Goal: Answer question/provide support

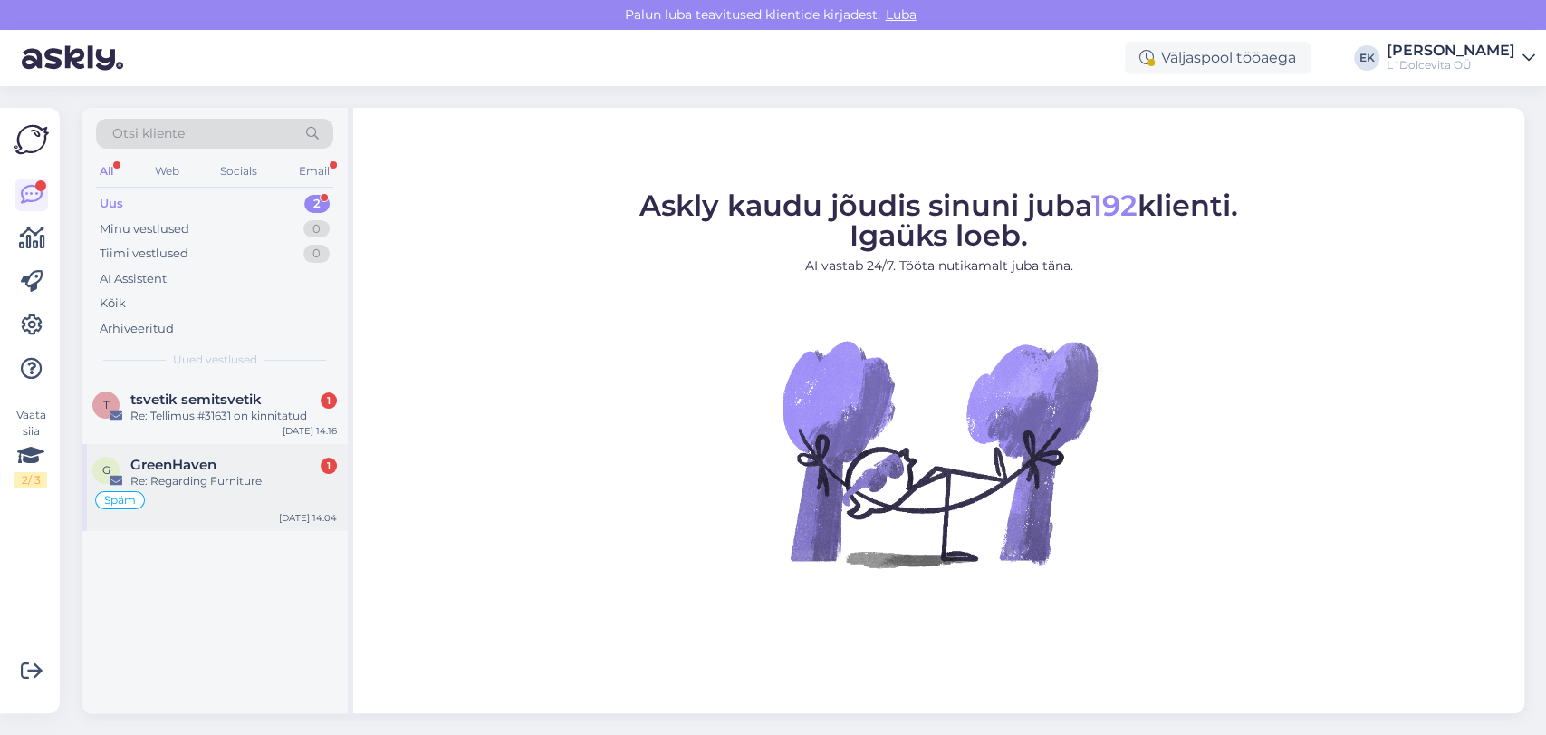
click at [202, 473] on div "Re: Regarding Furniture" at bounding box center [233, 481] width 207 height 16
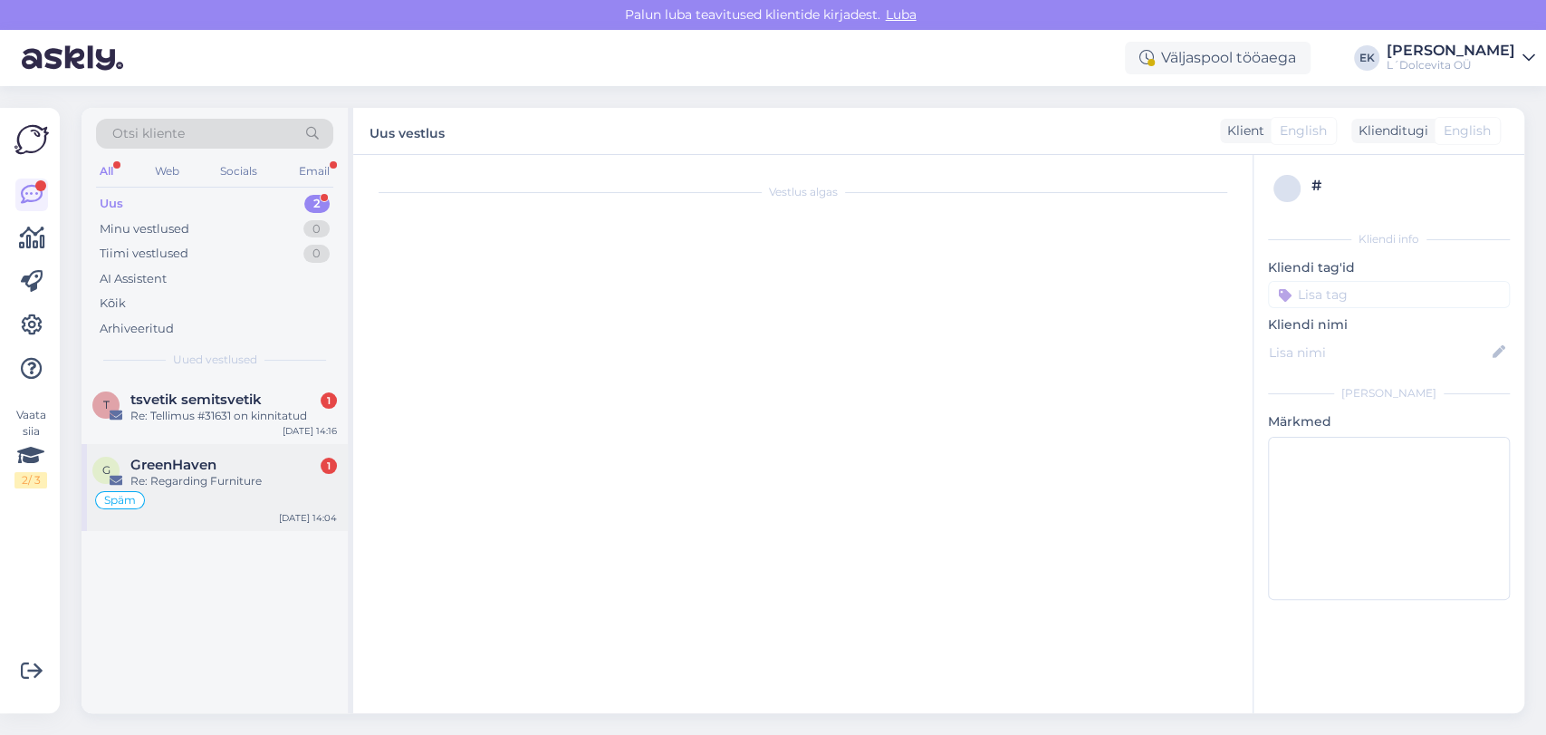
scroll to position [91, 0]
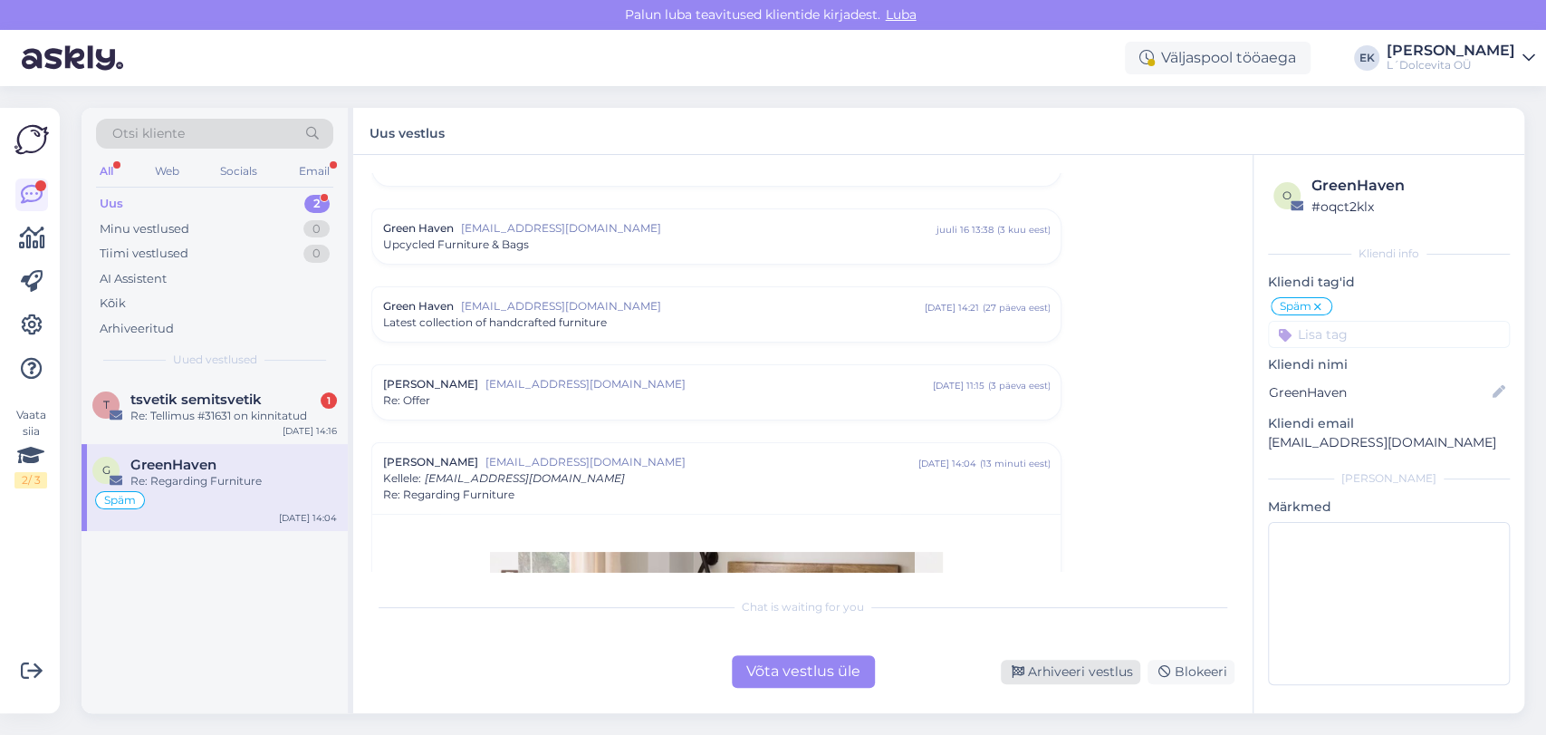
click at [1123, 667] on div "Arhiveeri vestlus" at bounding box center [1070, 671] width 139 height 24
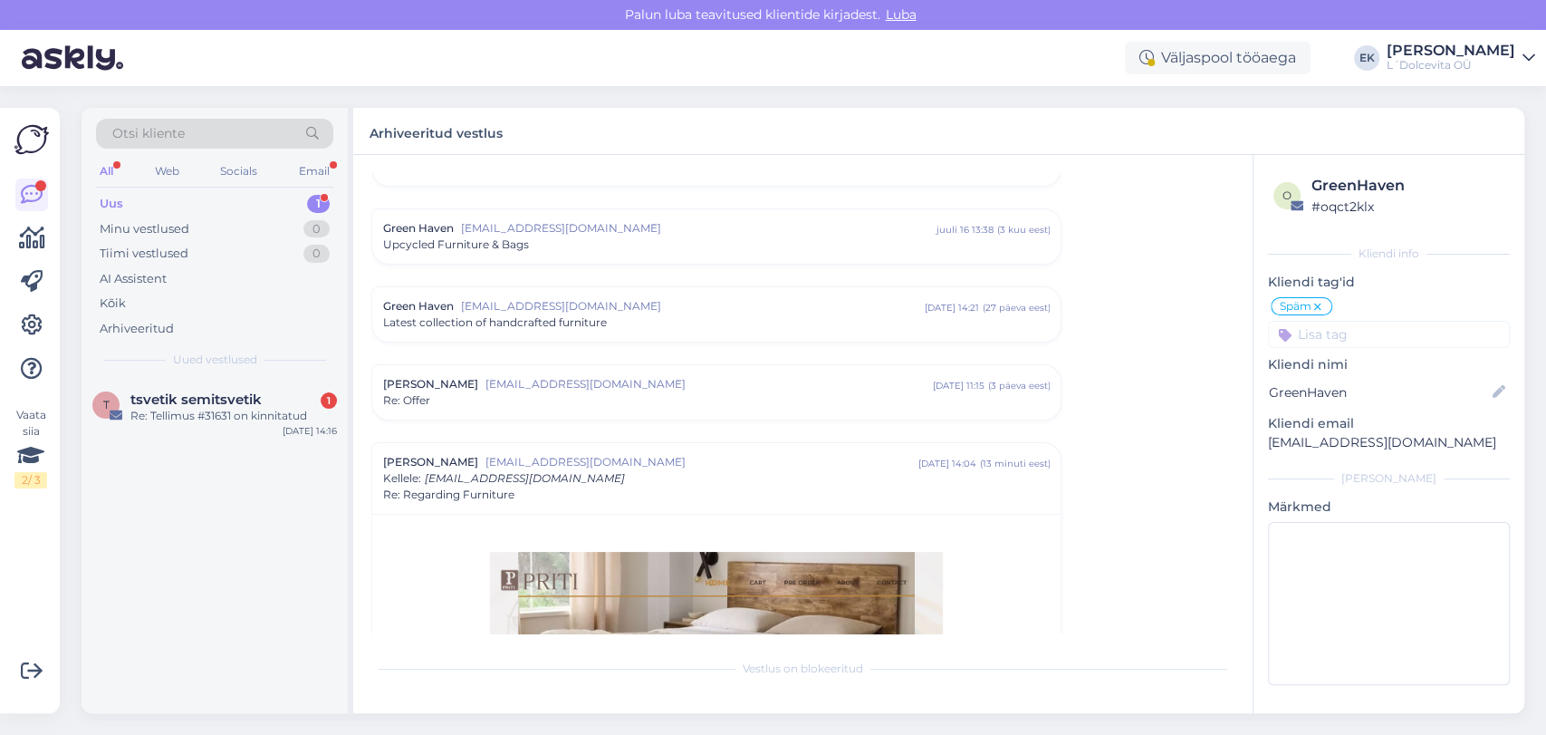
scroll to position [360, 0]
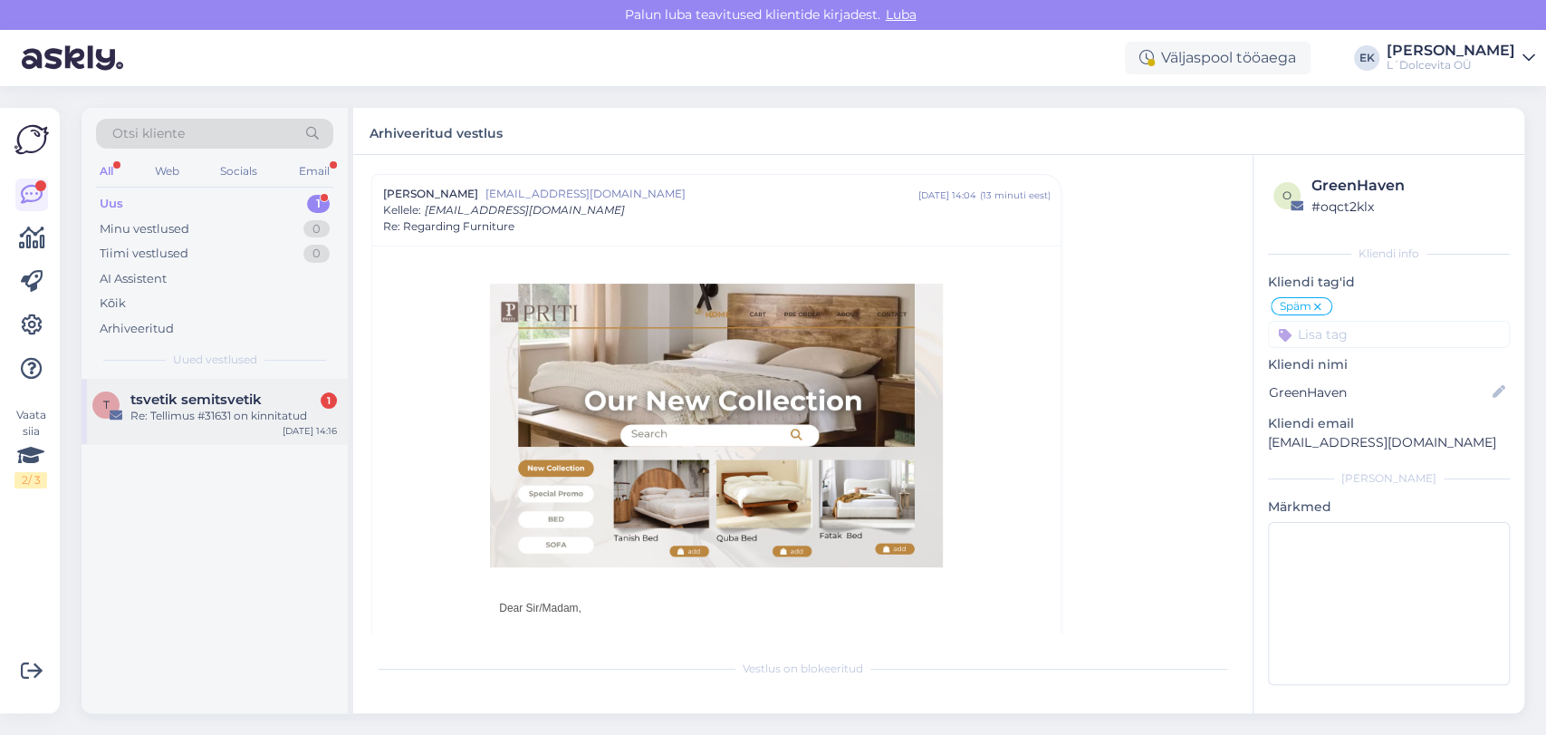
click at [188, 410] on div "Re: Tellimus #31631 on kinnitatud" at bounding box center [233, 416] width 207 height 16
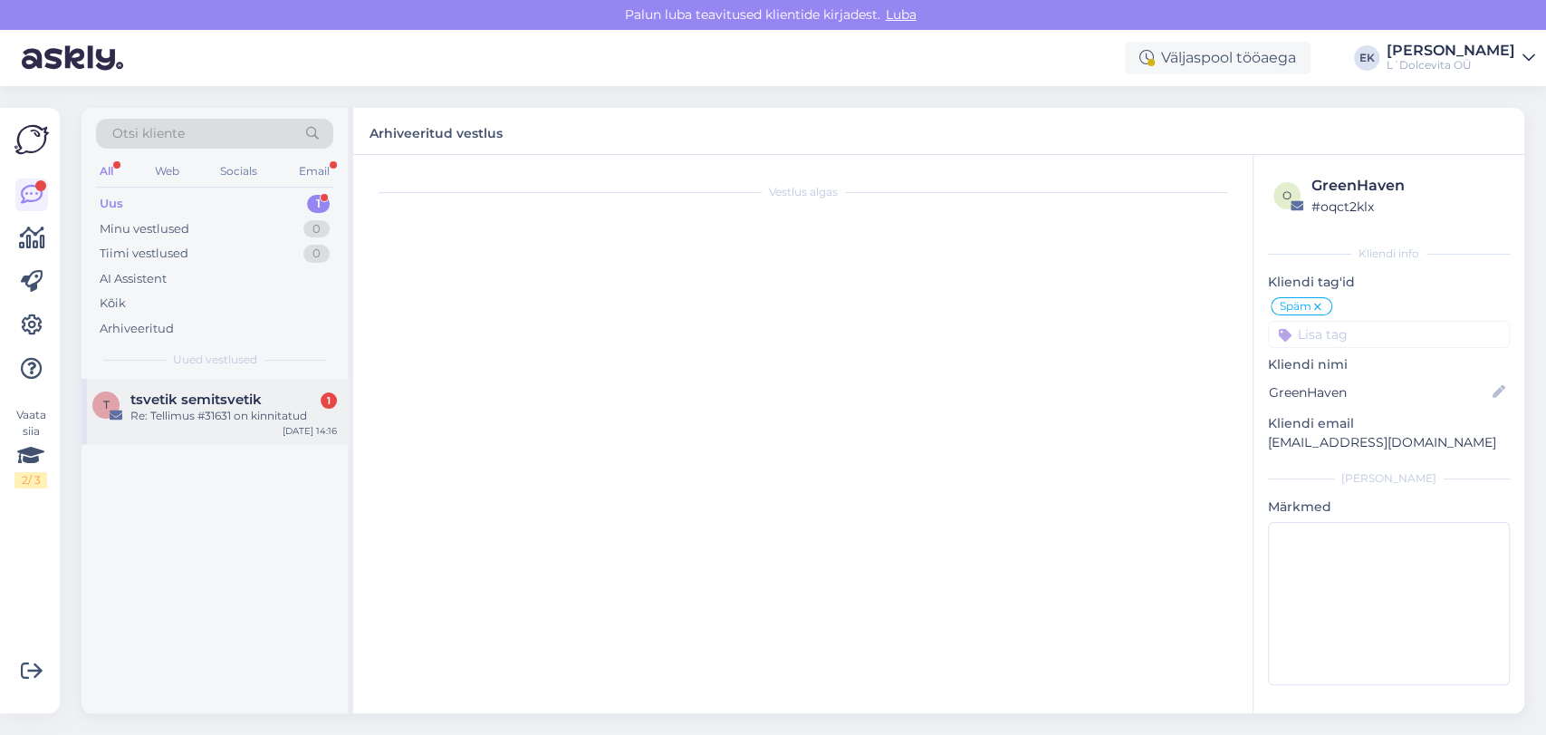
scroll to position [0, 0]
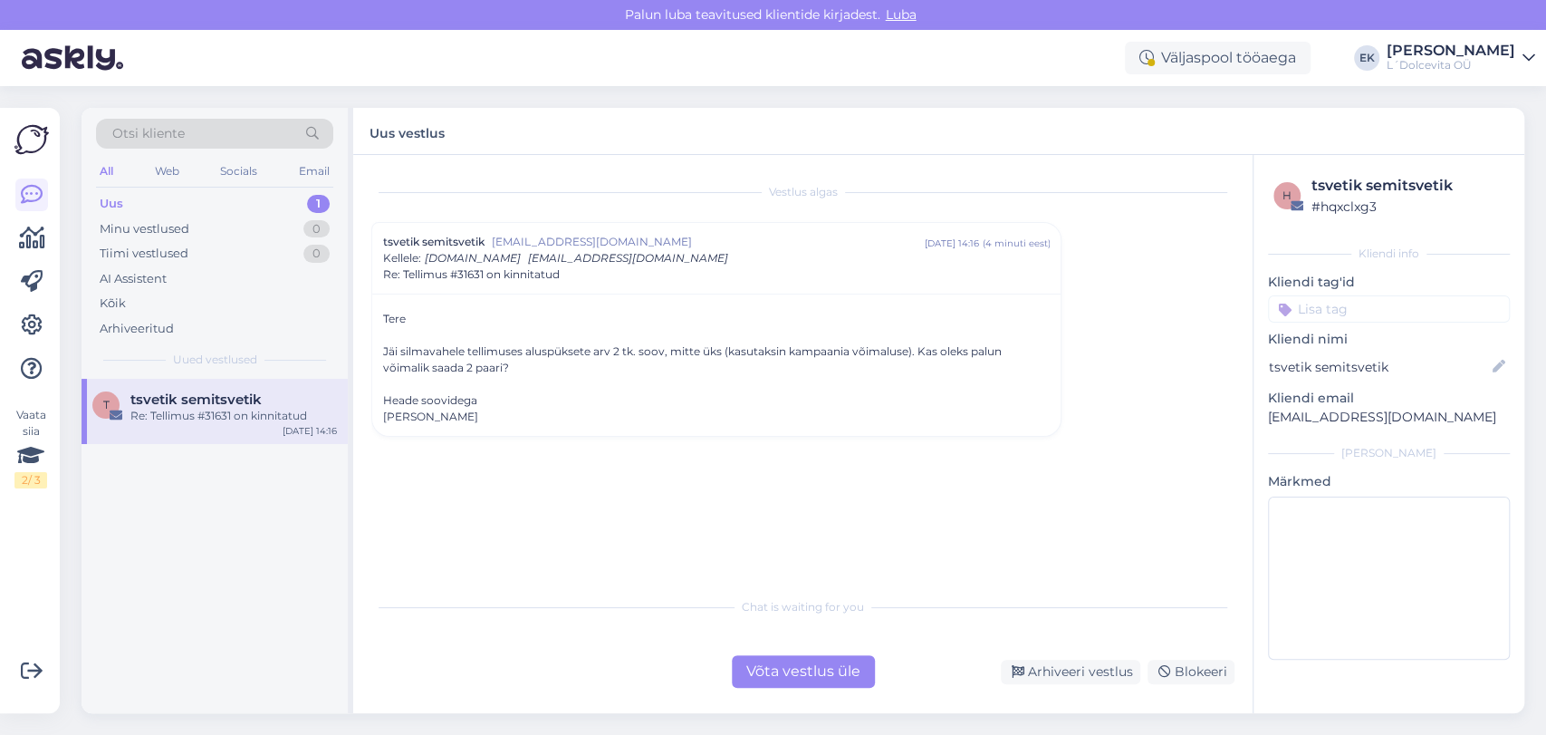
click at [826, 683] on div "Võta vestlus üle" at bounding box center [803, 671] width 143 height 33
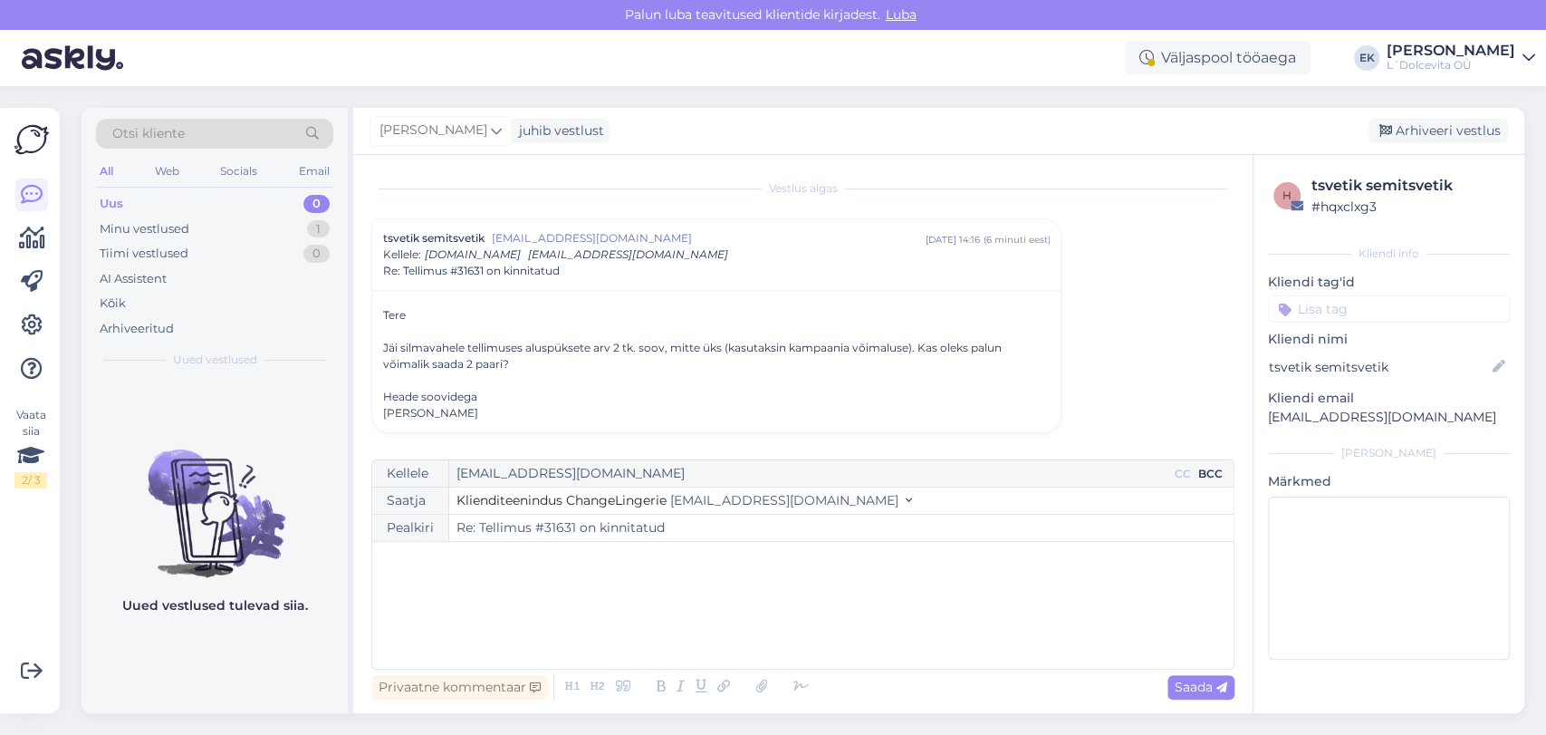
click at [1211, 475] on div "BCC" at bounding box center [1211, 474] width 32 height 16
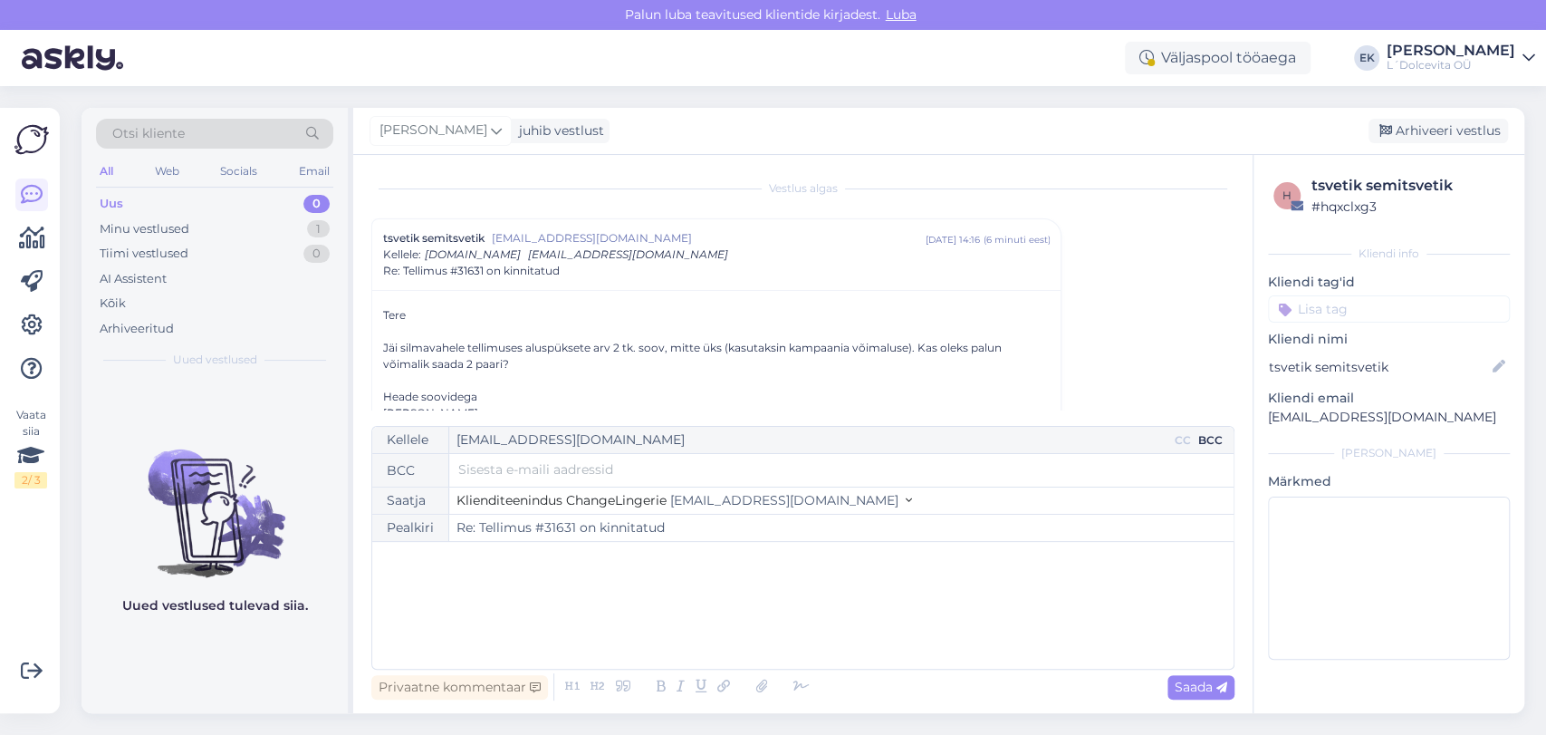
click at [499, 472] on input "text" at bounding box center [837, 469] width 759 height 20
type input "[EMAIL_ADDRESS][DOMAIN_NAME]"
click at [586, 582] on div "﻿" at bounding box center [802, 605] width 843 height 109
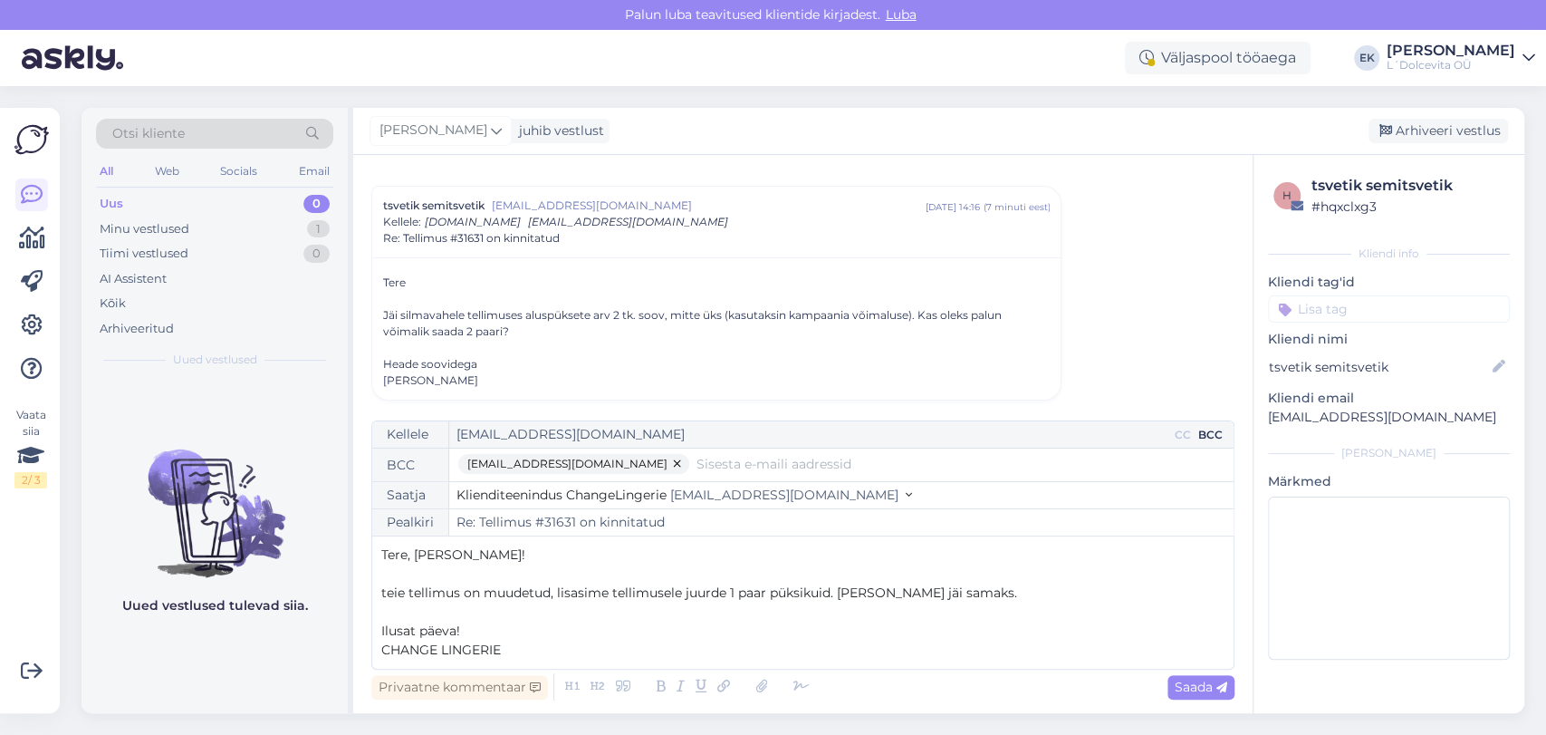
click at [387, 592] on span "teie tellimus on muudetud, lisasime tellimusele juurde 1 paar püksikuid. [PERSO…" at bounding box center [699, 592] width 636 height 16
click at [1193, 689] on span "Saada" at bounding box center [1201, 686] width 53 height 16
type input "Re: Tellimus #31631 on kinnitatud"
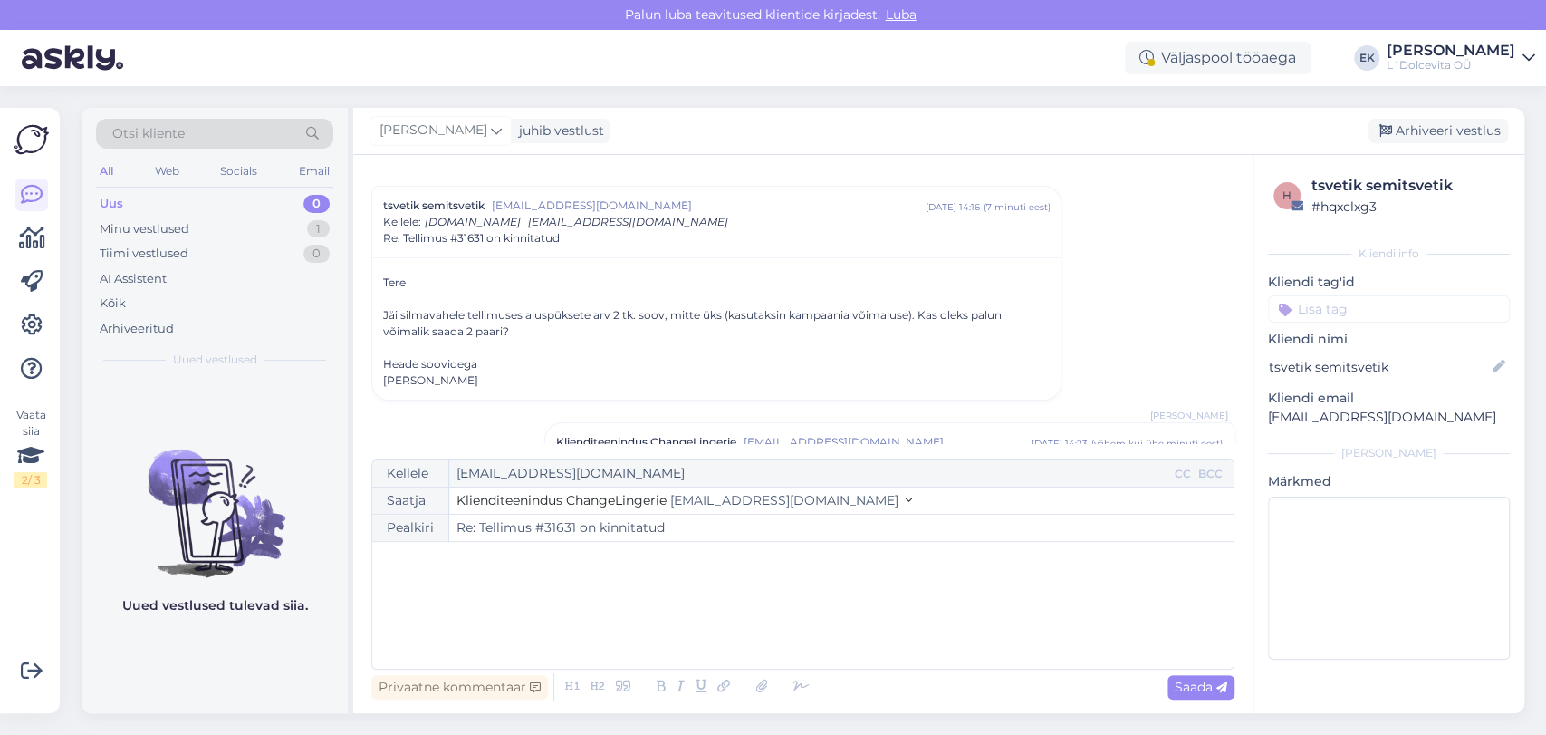
scroll to position [160, 0]
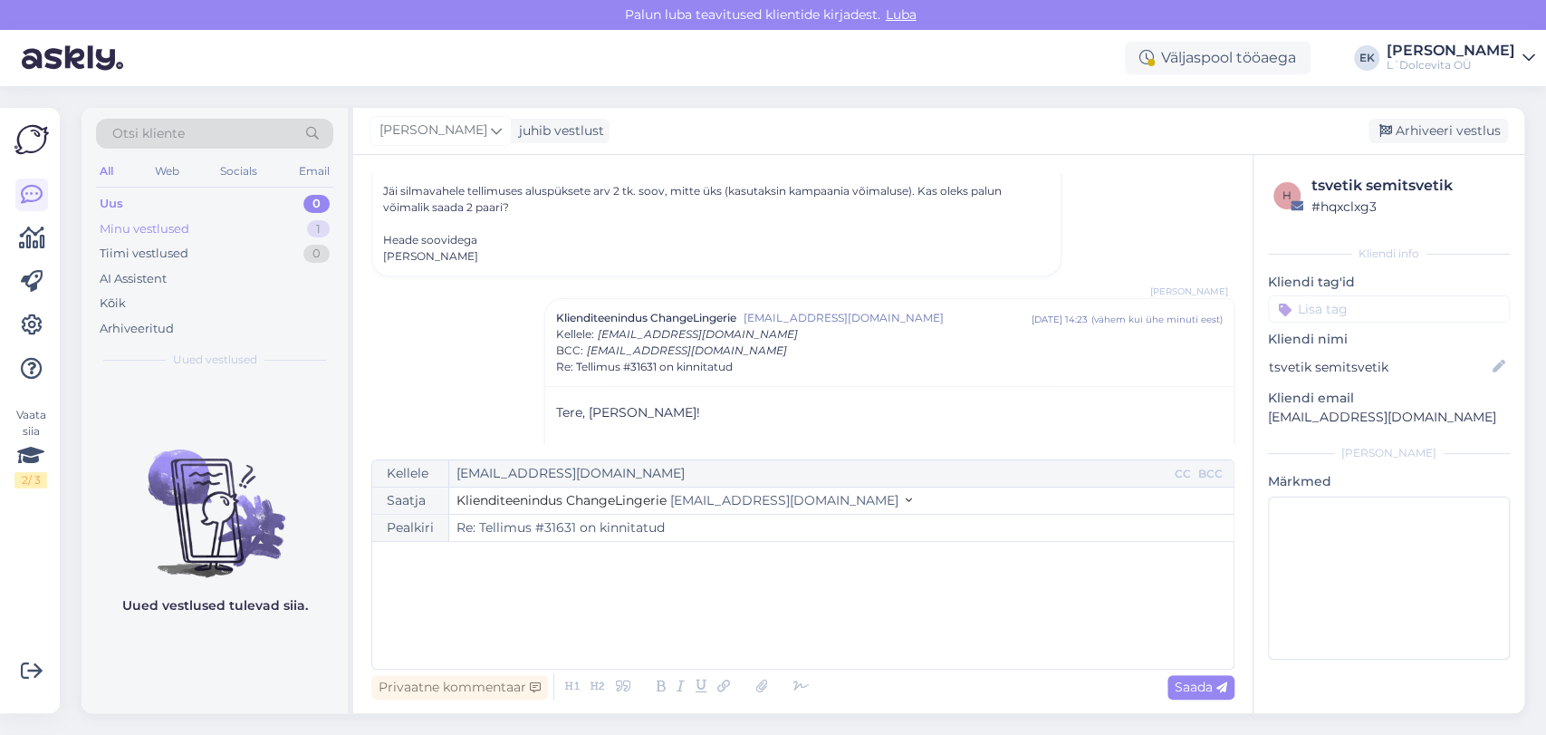
click at [153, 224] on div "Minu vestlused" at bounding box center [145, 229] width 90 height 18
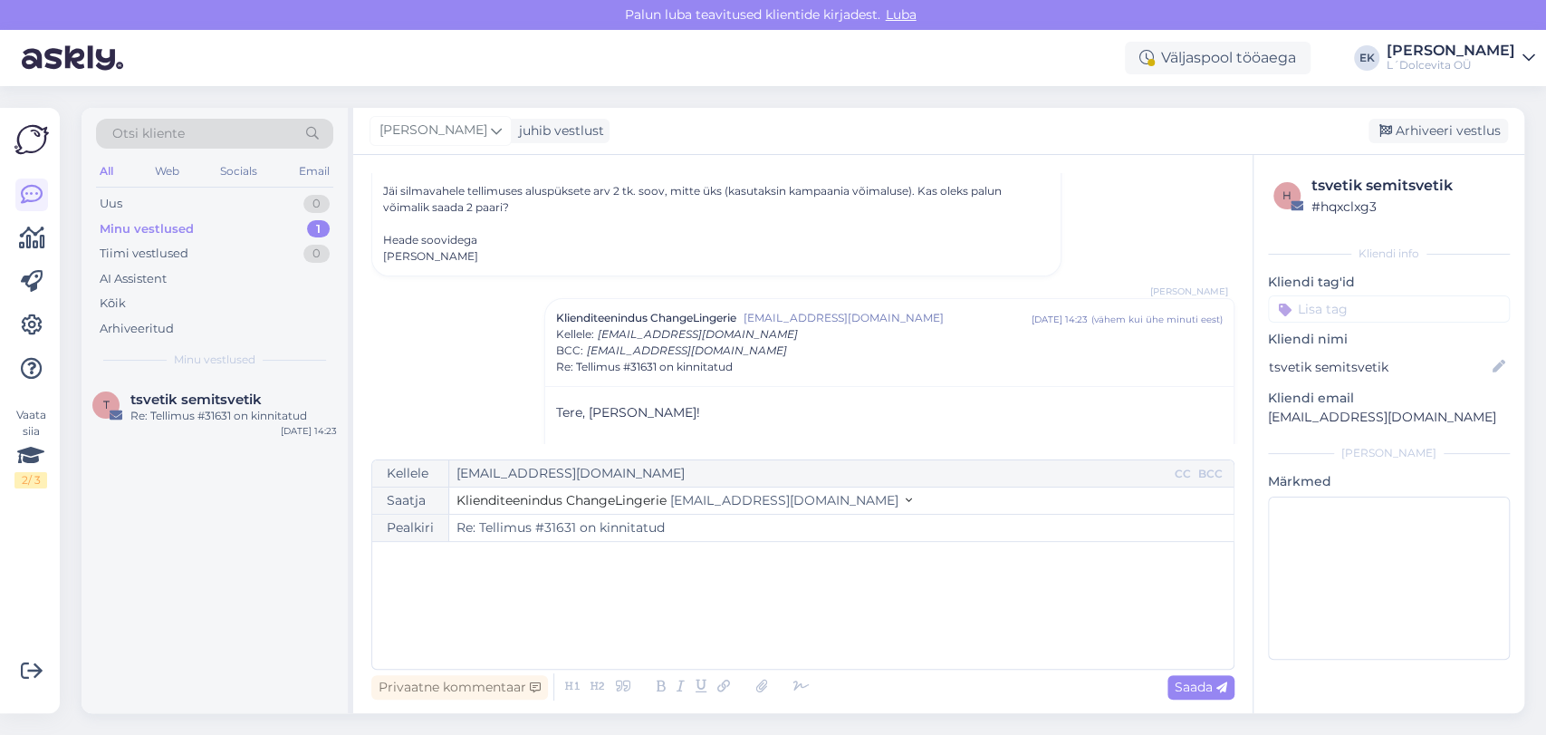
click at [1435, 108] on div "[PERSON_NAME] juhib vestlust [GEOGRAPHIC_DATA] vestlus" at bounding box center [938, 131] width 1171 height 47
click at [1445, 130] on div "Arhiveeri vestlus" at bounding box center [1438, 131] width 139 height 24
